Goal: Task Accomplishment & Management: Manage account settings

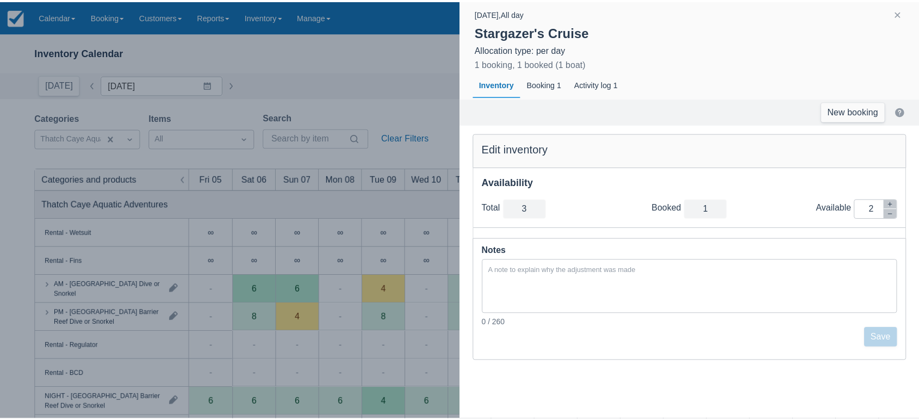
scroll to position [244, 0]
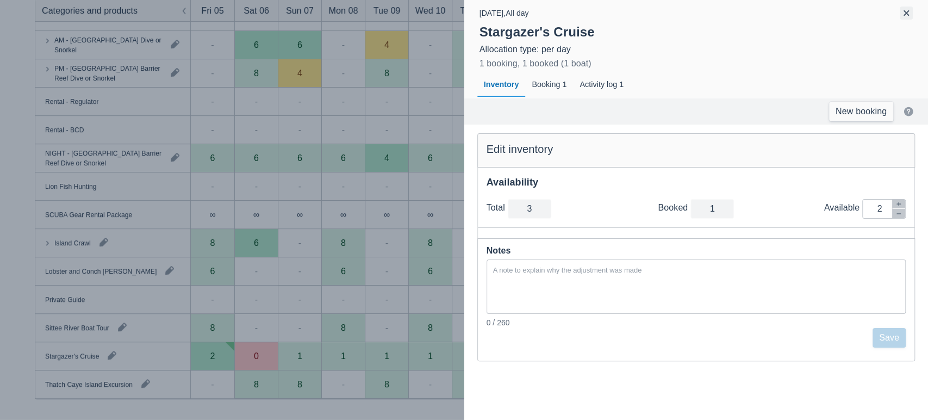
click at [904, 8] on button "button" at bounding box center [906, 13] width 13 height 13
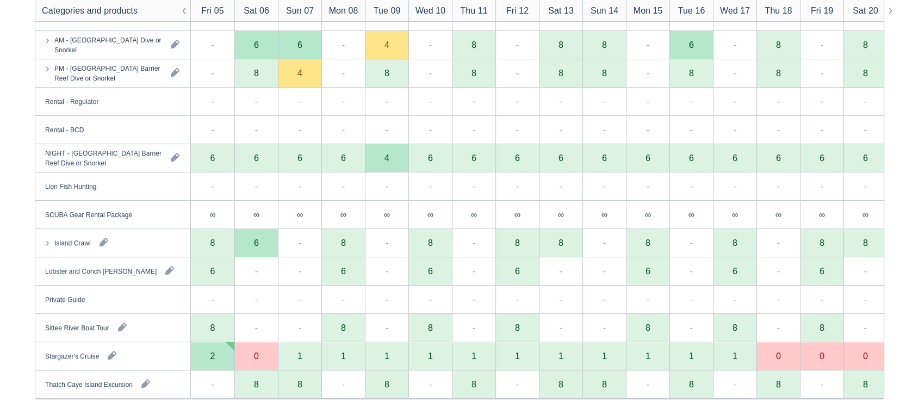
scroll to position [0, 0]
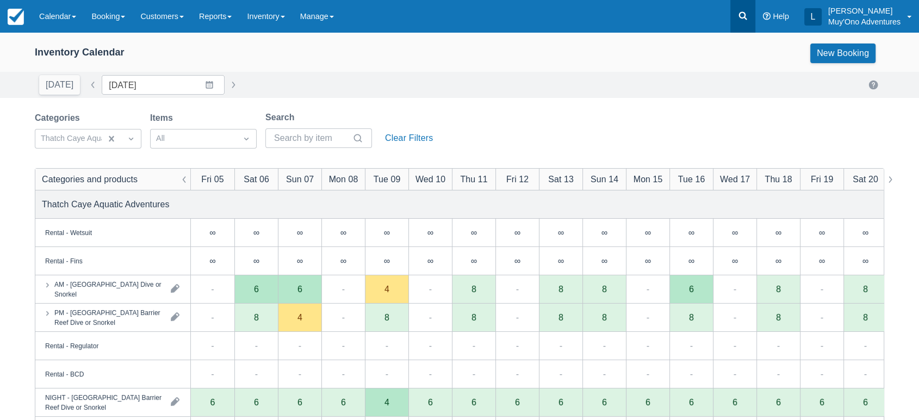
click at [743, 18] on icon at bounding box center [743, 16] width 8 height 8
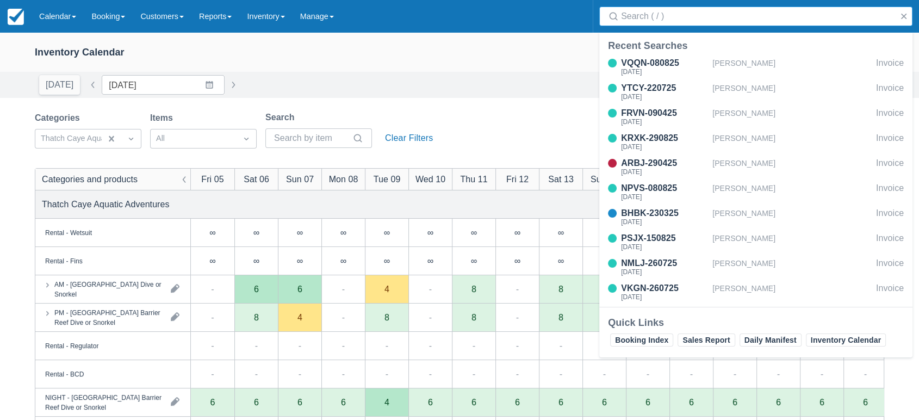
click at [702, 24] on input "Search" at bounding box center [758, 17] width 274 height 20
type input "turina"
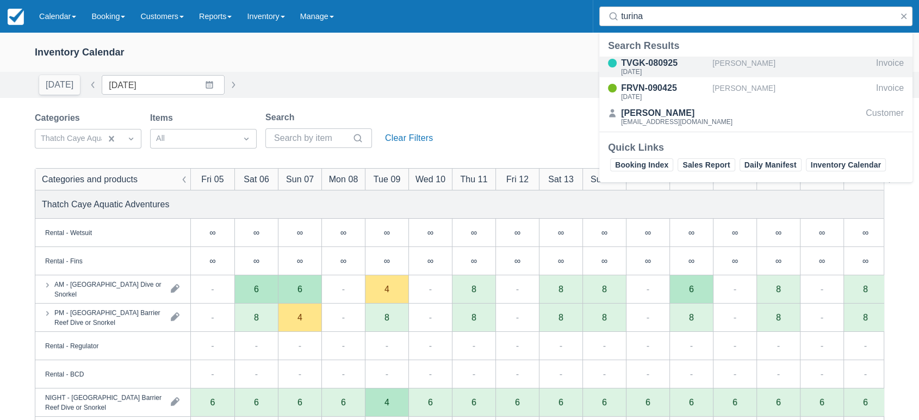
click at [714, 66] on div "[PERSON_NAME]" at bounding box center [791, 67] width 159 height 21
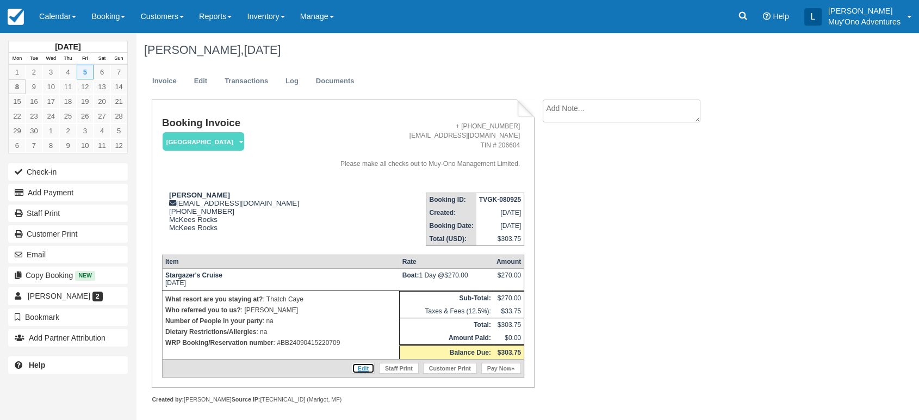
click at [360, 366] on link "Edit" at bounding box center [363, 368] width 23 height 11
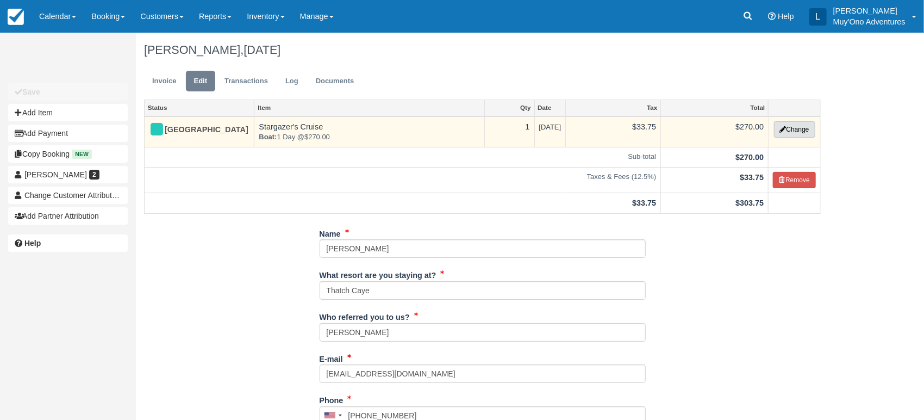
click at [801, 125] on button "Change" at bounding box center [794, 129] width 41 height 16
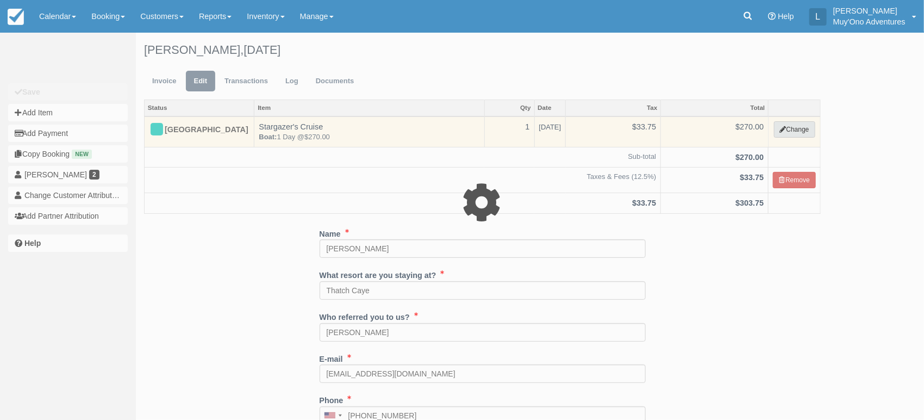
select select "64"
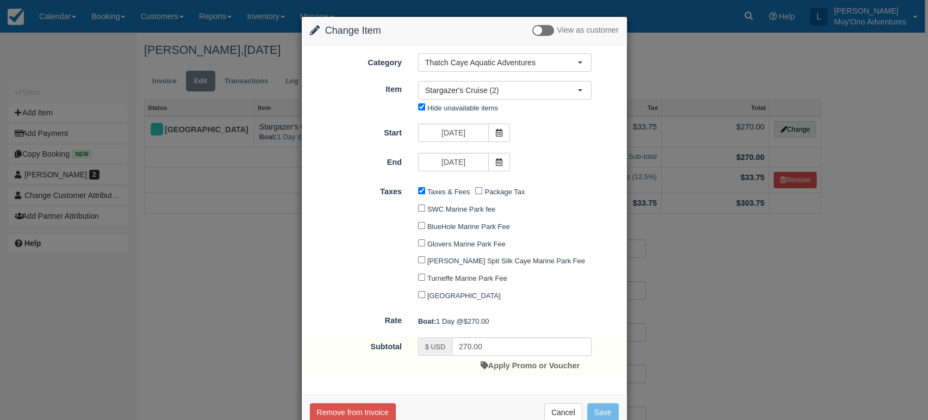
scroll to position [29, 0]
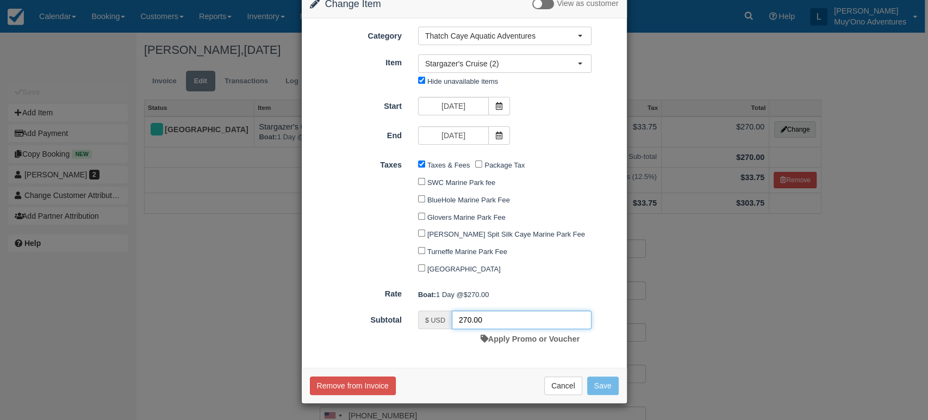
click at [485, 316] on input "270.00" at bounding box center [522, 319] width 140 height 18
type input "2"
type input "240.00"
click at [603, 390] on button "Save" at bounding box center [603, 385] width 32 height 18
checkbox input "false"
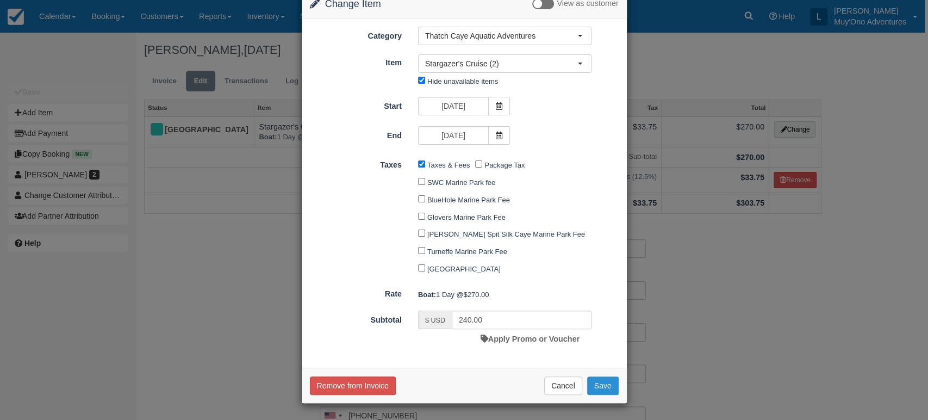
checkbox input "false"
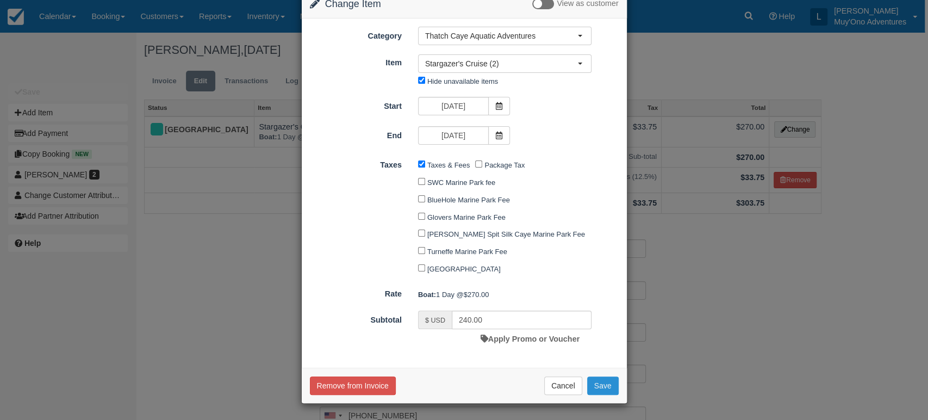
checkbox input "false"
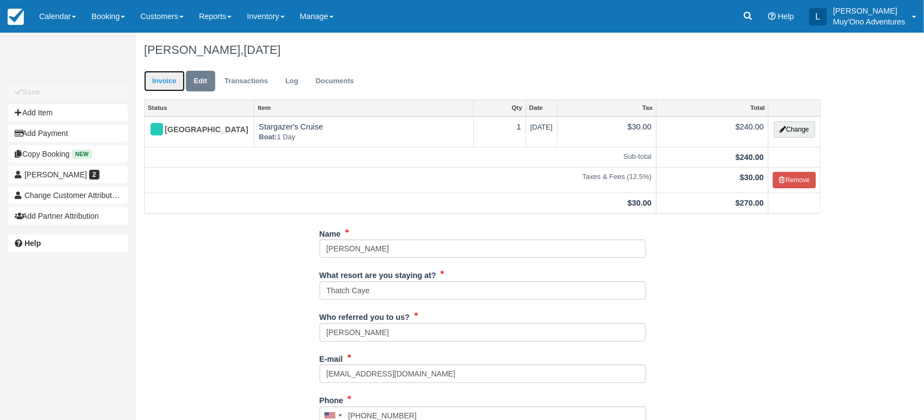
click at [171, 80] on link "Invoice" at bounding box center [164, 81] width 41 height 21
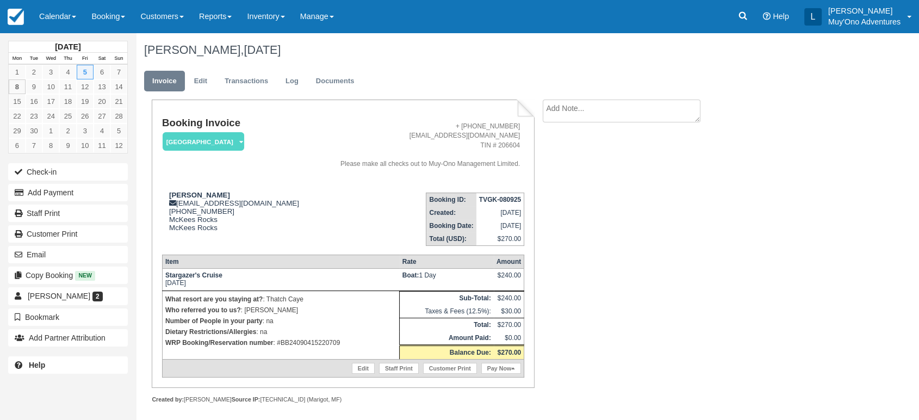
scroll to position [4, 0]
